Goal: Communication & Community: Ask a question

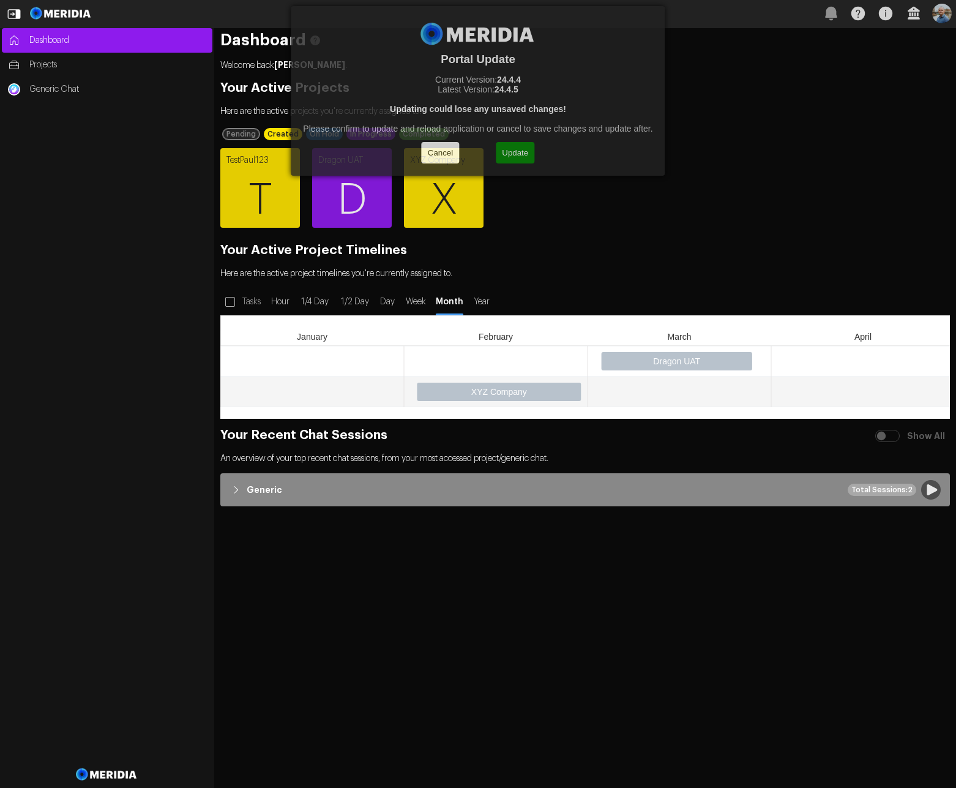
click at [523, 157] on button "Update" at bounding box center [515, 152] width 39 height 21
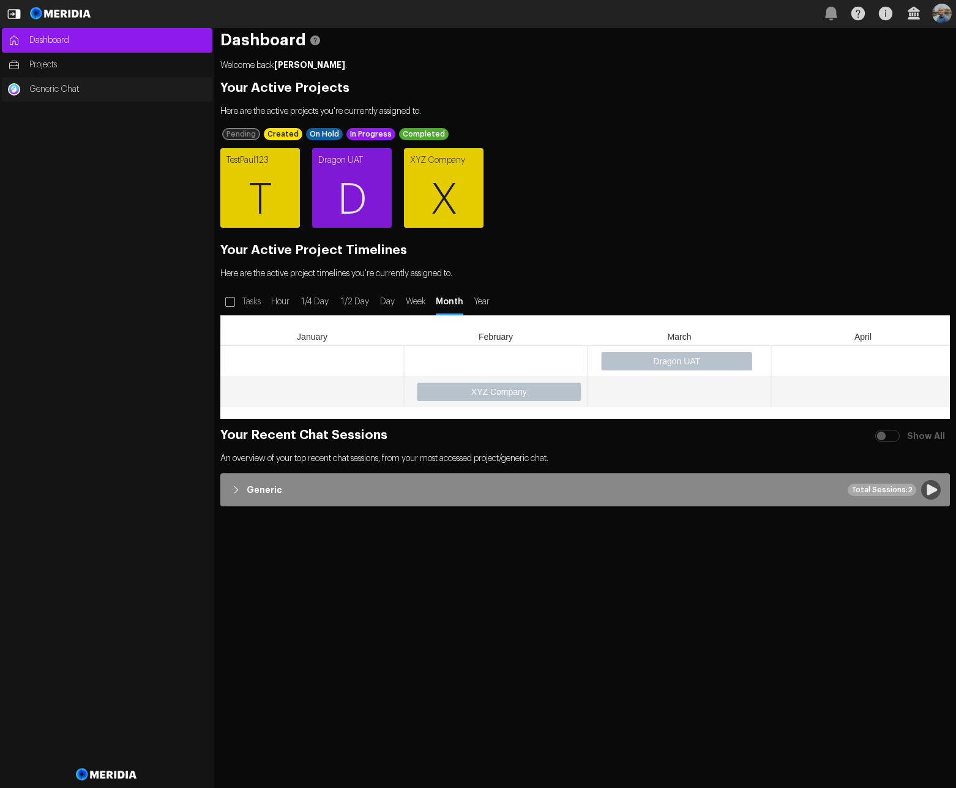
click at [83, 95] on link "Generic Chat" at bounding box center [107, 89] width 211 height 24
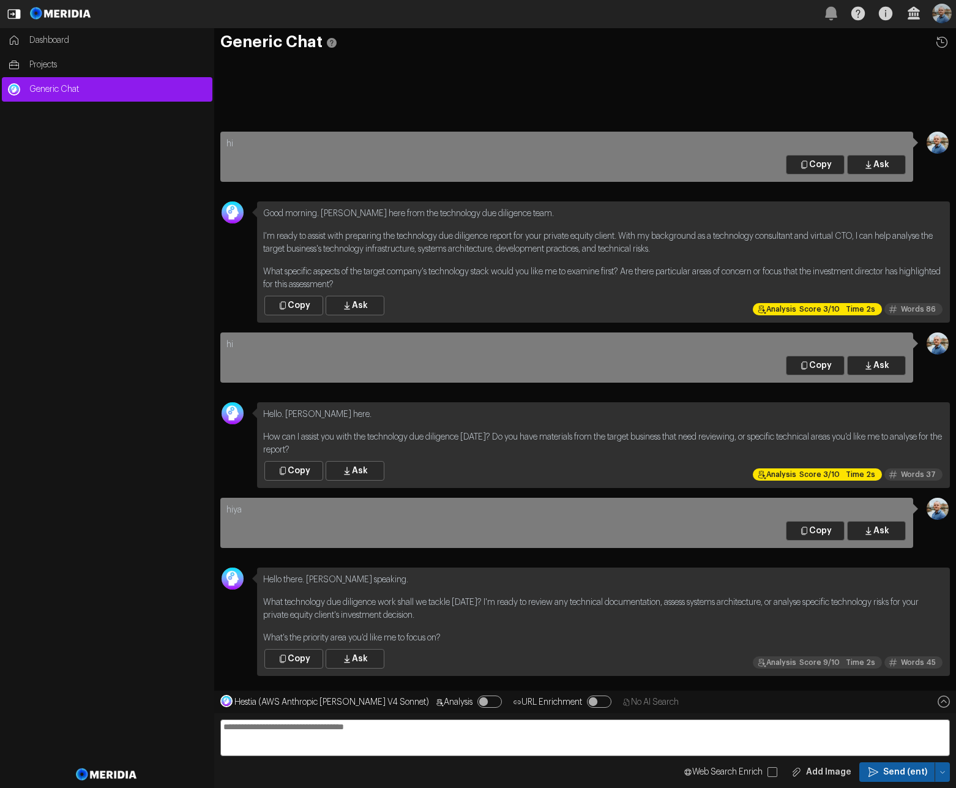
click at [512, 733] on textarea at bounding box center [584, 737] width 729 height 37
type textarea "**"
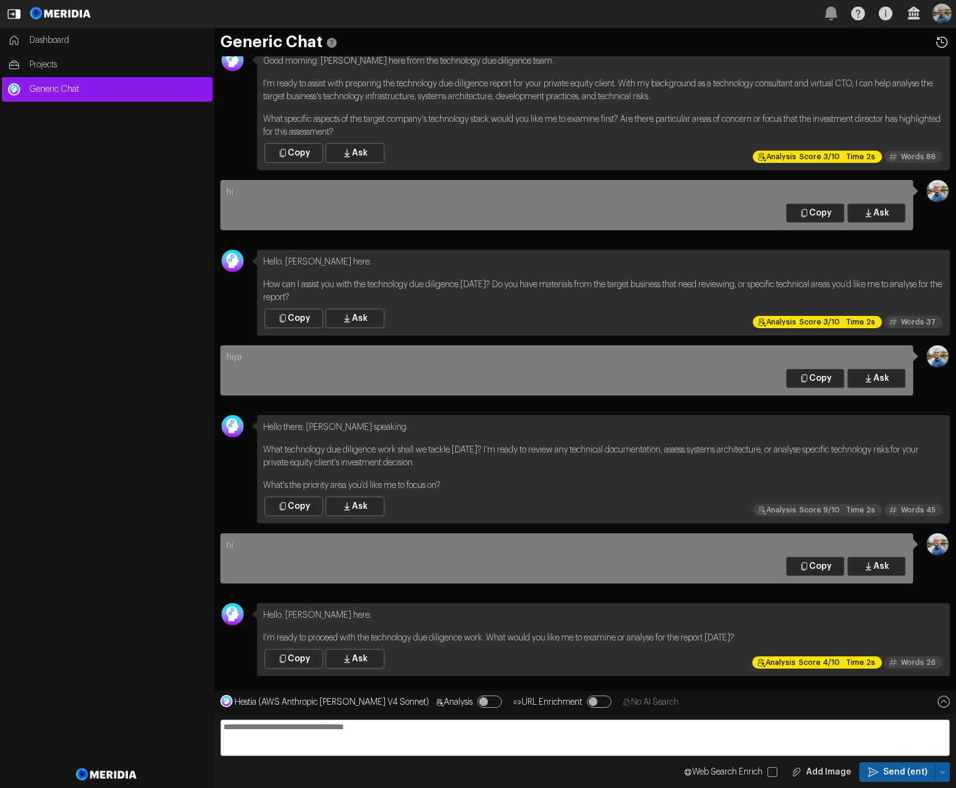
click at [943, 42] on icon at bounding box center [942, 42] width 16 height 16
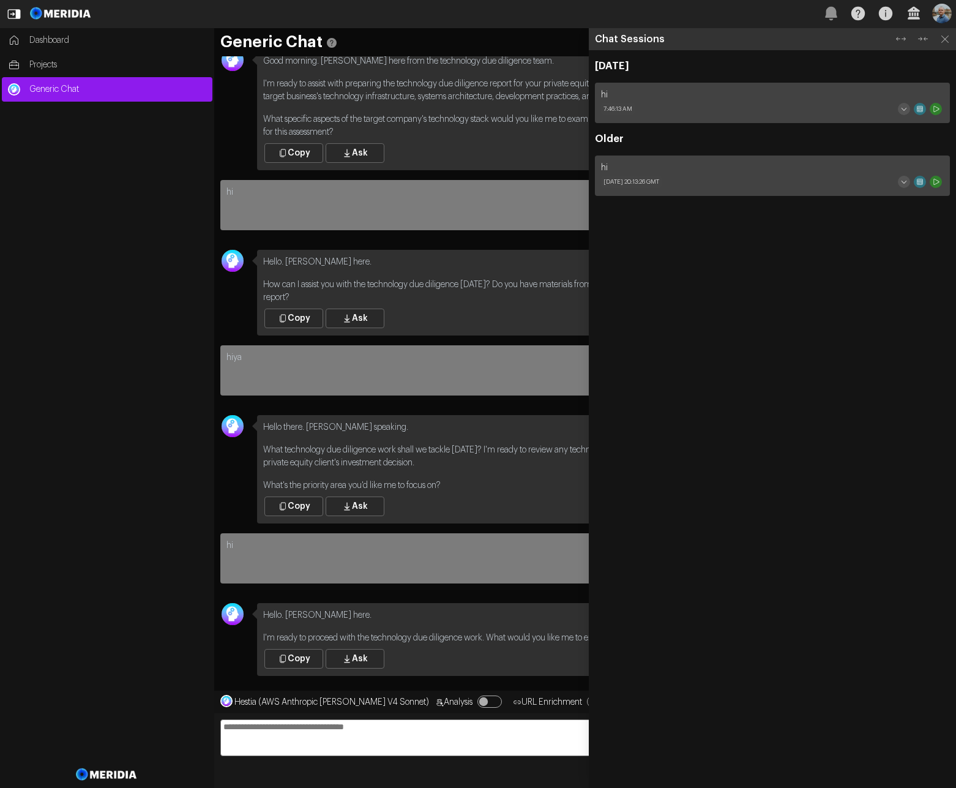
click at [943, 42] on icon at bounding box center [945, 39] width 16 height 16
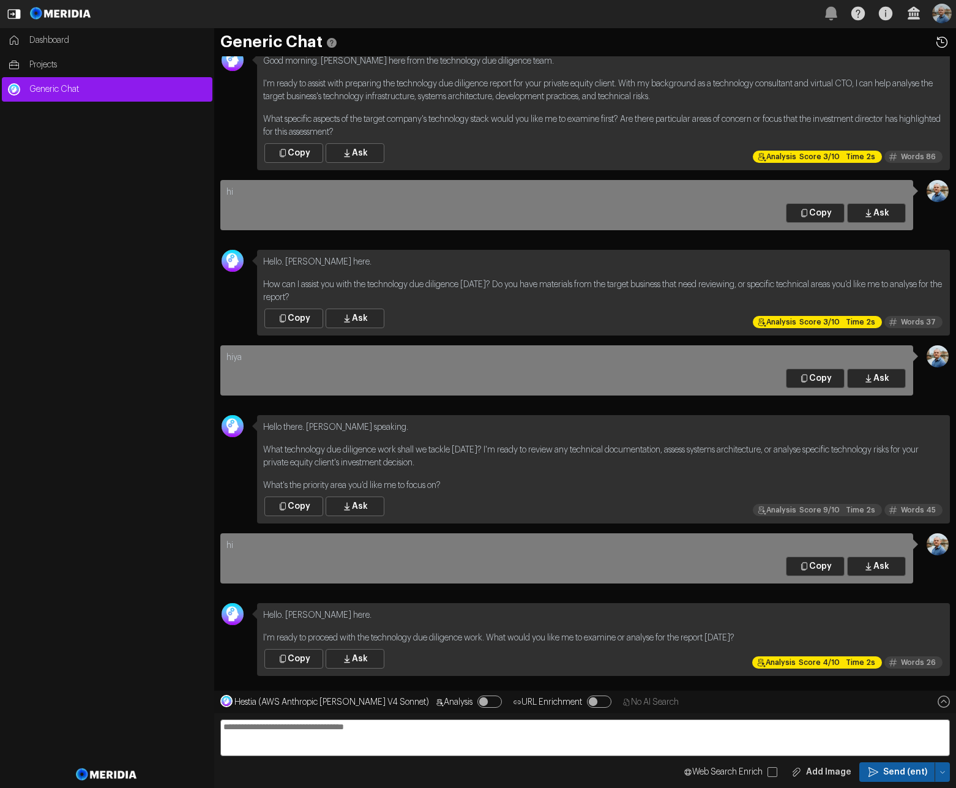
click at [943, 42] on icon at bounding box center [942, 42] width 16 height 16
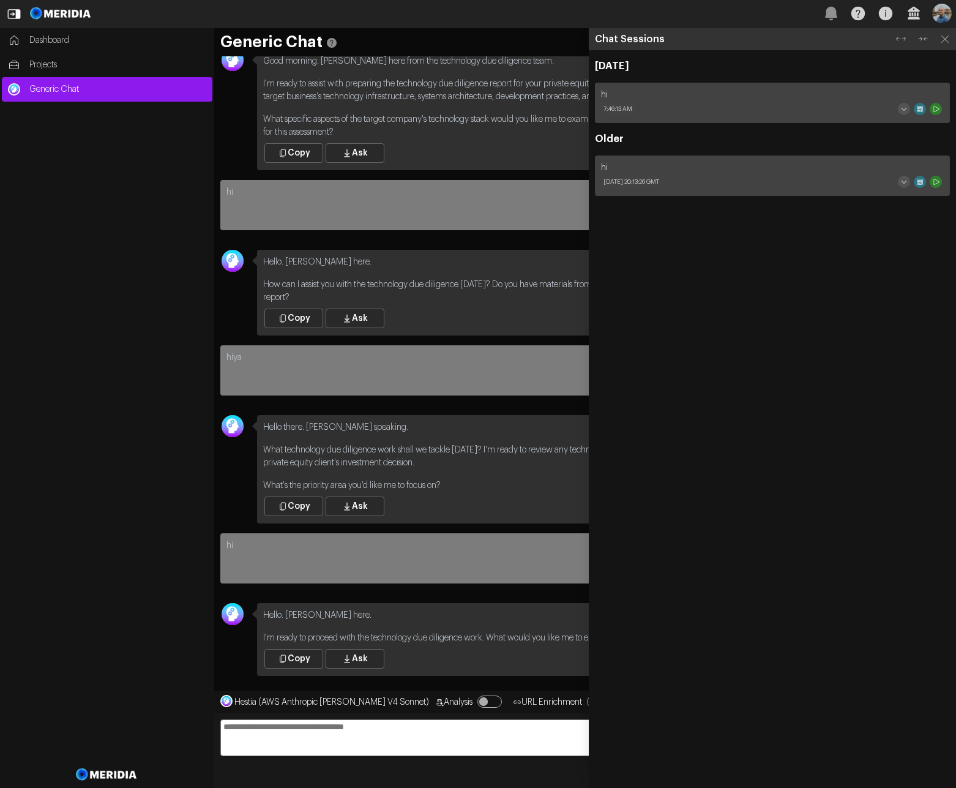
click at [943, 42] on icon at bounding box center [945, 39] width 16 height 16
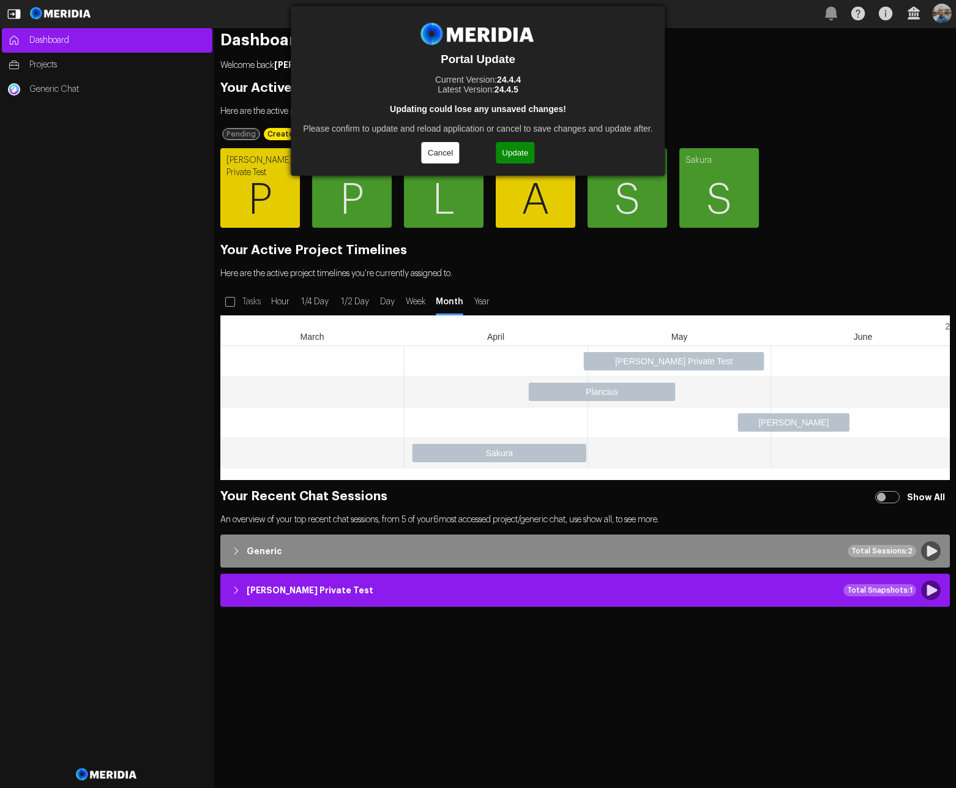
click at [520, 151] on button "Update" at bounding box center [515, 152] width 39 height 21
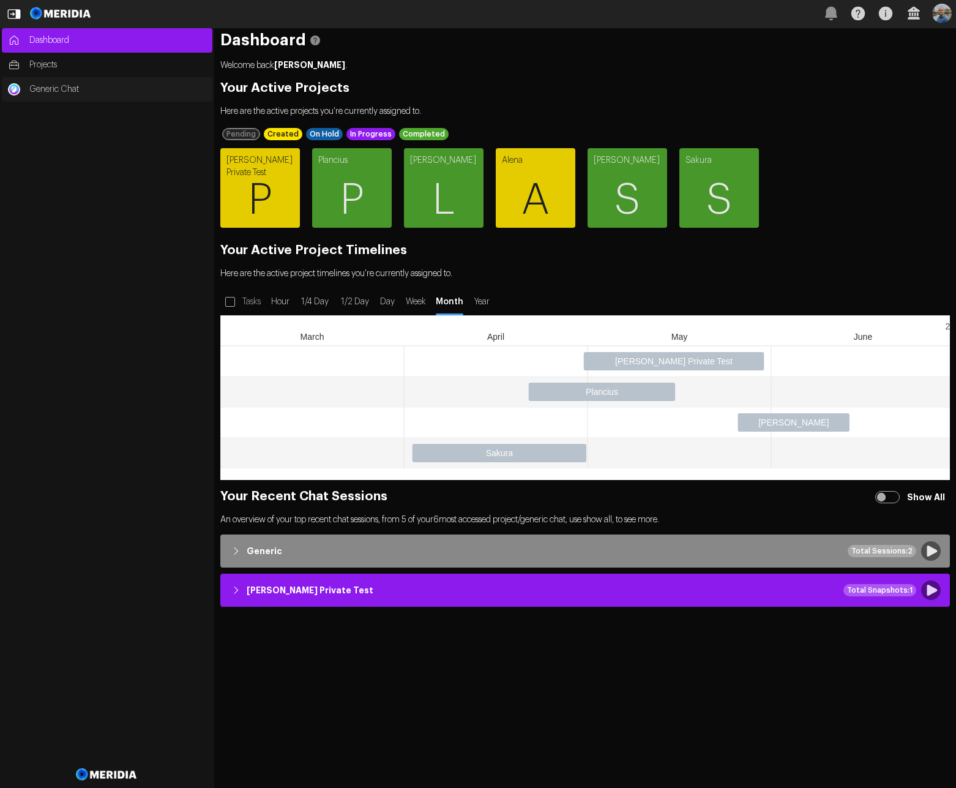
click at [76, 87] on span "Generic Chat" at bounding box center [117, 89] width 177 height 12
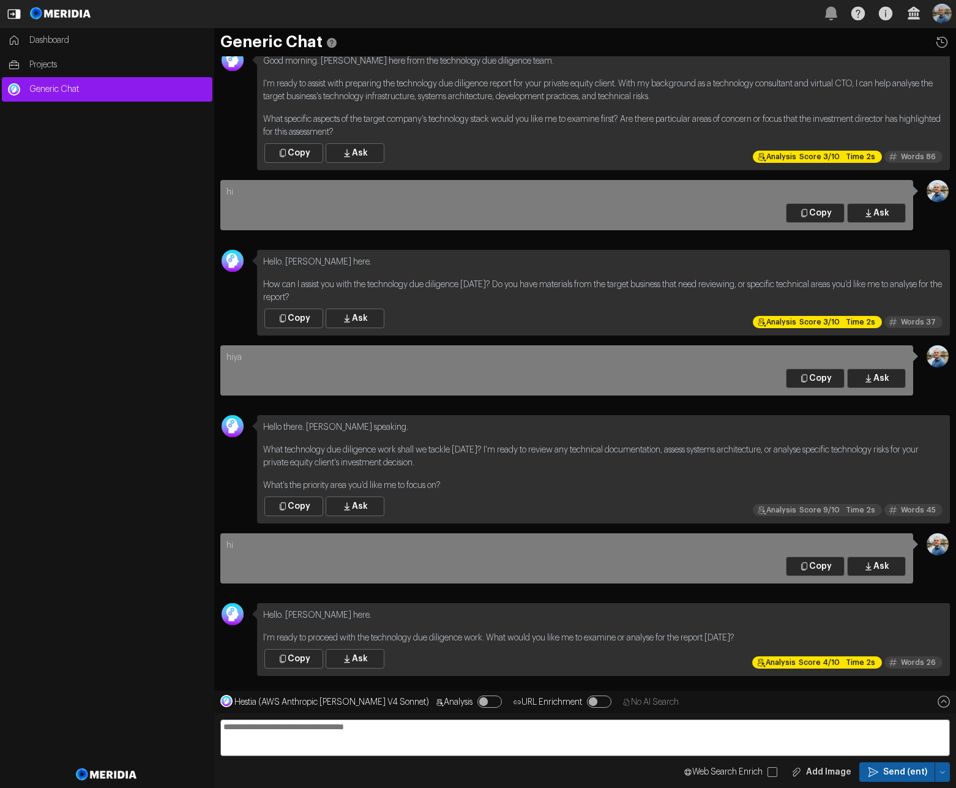
click at [362, 732] on textarea at bounding box center [584, 737] width 729 height 37
type textarea "**"
